Goal: Transaction & Acquisition: Register for event/course

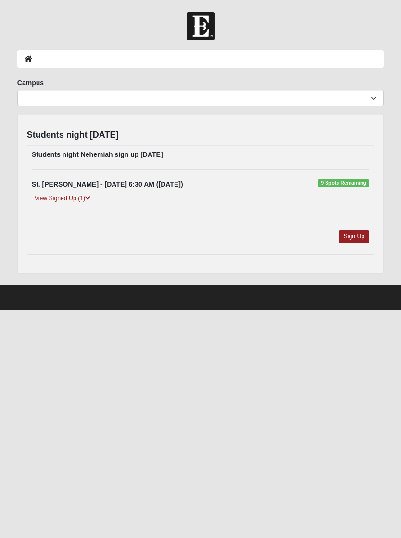
click at [361, 236] on link "Sign Up" at bounding box center [354, 236] width 31 height 13
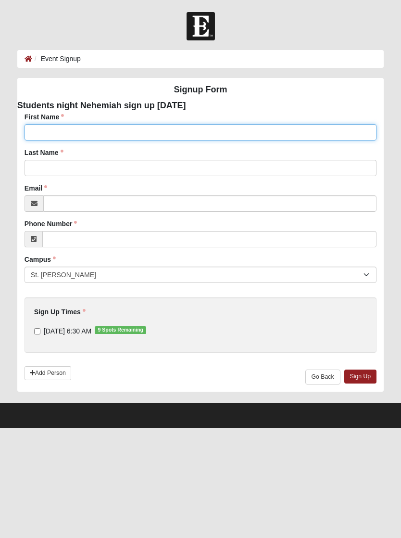
click at [265, 135] on input "First Name" at bounding box center [201, 132] width 352 height 16
type input "[PERSON_NAME]"
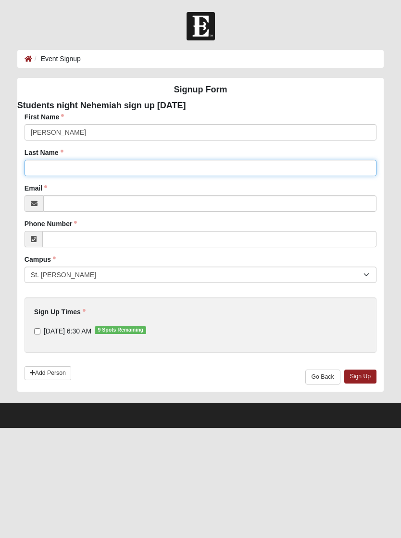
type input "[PERSON_NAME]"
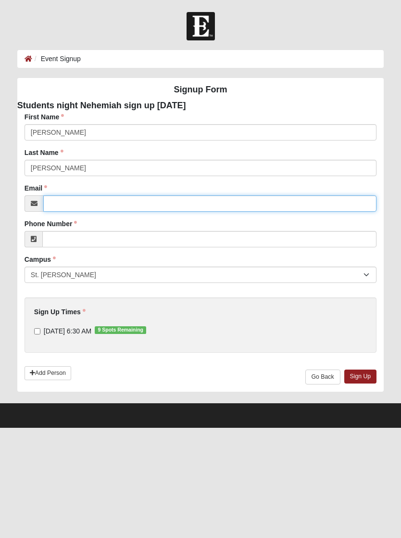
type input "rbrienen01@comcast.net"
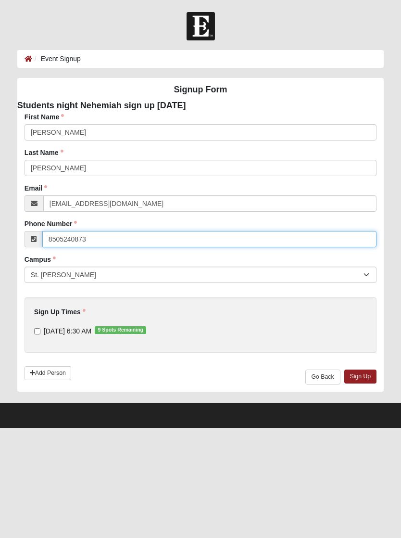
type input "8505240873"
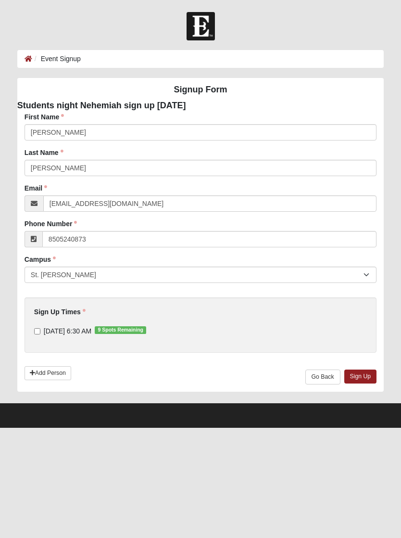
click at [42, 328] on label "9/16/2025 6:30 AM 9 Spots Remaining" at bounding box center [90, 331] width 112 height 10
click at [40, 328] on input "9/16/2025 6:30 AM 9 Spots Remaining" at bounding box center [37, 331] width 6 height 6
checkbox input "true"
type input "(850) 524-0873"
click at [362, 375] on link "Sign Up" at bounding box center [361, 377] width 33 height 14
